Goal: Task Accomplishment & Management: Use online tool/utility

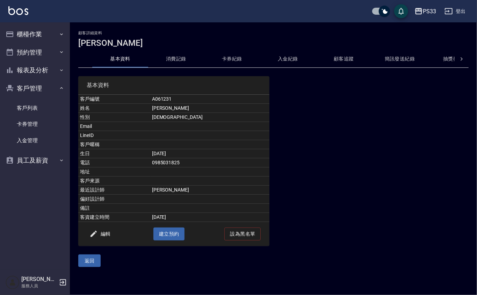
drag, startPoint x: 0, startPoint y: 77, endPoint x: 0, endPoint y: 94, distance: 16.4
click at [34, 29] on button "櫃檯作業" at bounding box center [35, 34] width 64 height 18
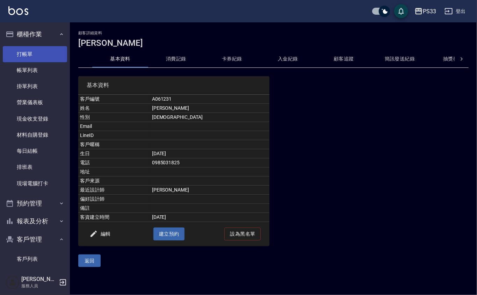
click at [33, 54] on link "打帳單" at bounding box center [35, 54] width 64 height 16
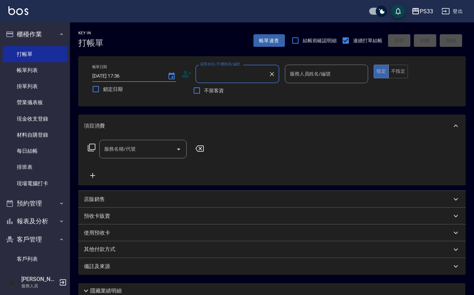
click at [182, 72] on icon at bounding box center [186, 74] width 10 height 10
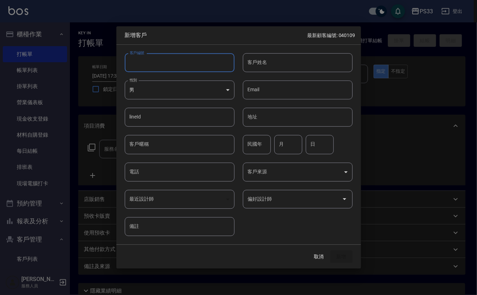
click at [190, 69] on input "客戶編號" at bounding box center [180, 62] width 110 height 19
type input "240727"
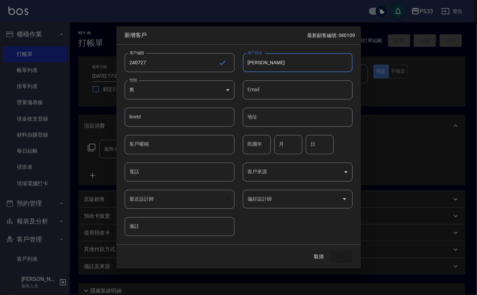
type input "[PERSON_NAME]"
type input "7"
type input "27"
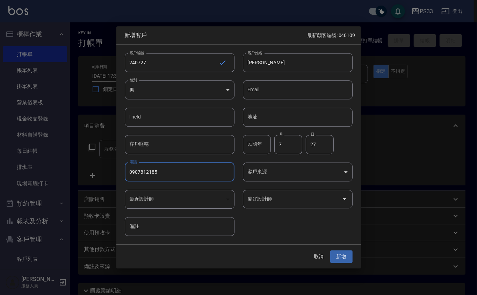
type input "0907812185"
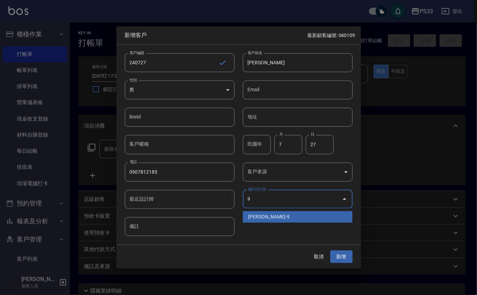
type input "[PERSON_NAME]"
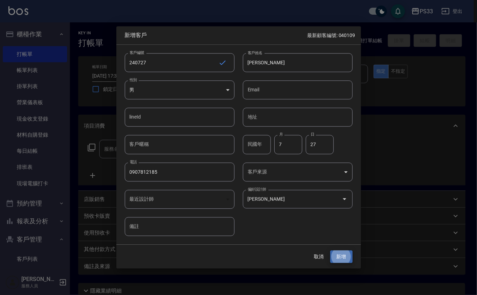
click at [330, 250] on button "新增" at bounding box center [341, 256] width 22 height 13
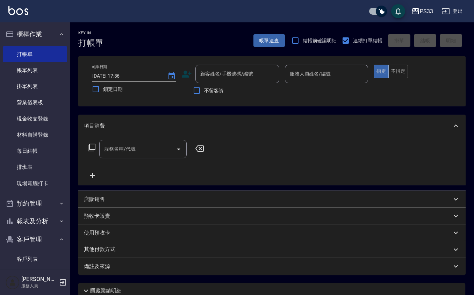
click at [183, 72] on icon at bounding box center [187, 74] width 10 height 7
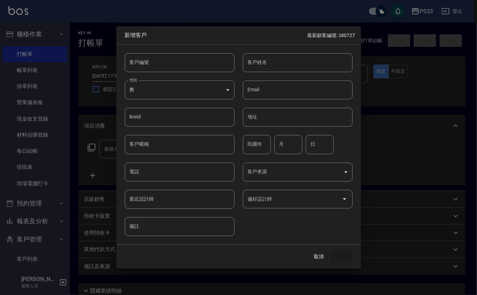
click at [181, 69] on input "客戶編號" at bounding box center [180, 62] width 110 height 19
type input "160706"
type input "[PERSON_NAME]"
click at [252, 141] on input "80" at bounding box center [257, 144] width 28 height 19
click at [264, 143] on input "80" at bounding box center [257, 144] width 28 height 19
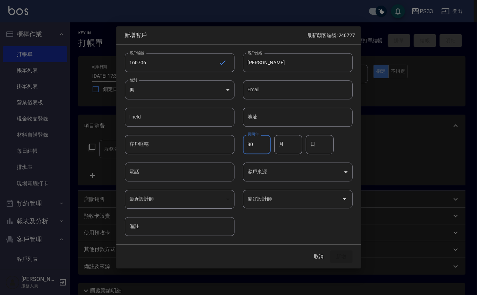
click at [264, 143] on input "80" at bounding box center [257, 144] width 28 height 19
type input "89"
type input "2"
type input "7"
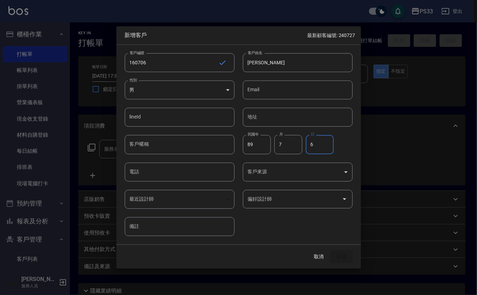
type input "6"
type input "09633569907"
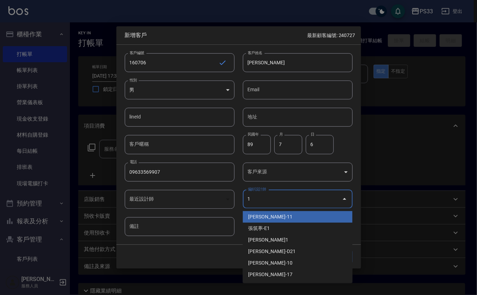
type input "[PERSON_NAME]"
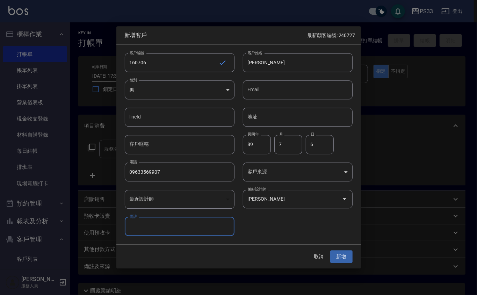
click at [330, 250] on button "新增" at bounding box center [341, 256] width 22 height 13
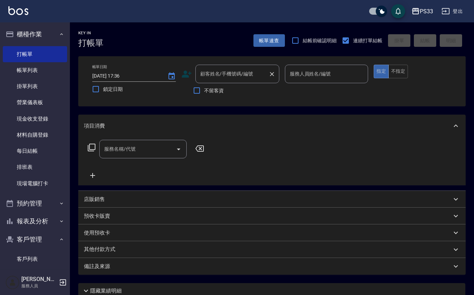
click at [243, 74] on input "顧客姓名/手機號碼/編號" at bounding box center [231, 74] width 67 height 12
click at [185, 73] on icon at bounding box center [187, 74] width 10 height 7
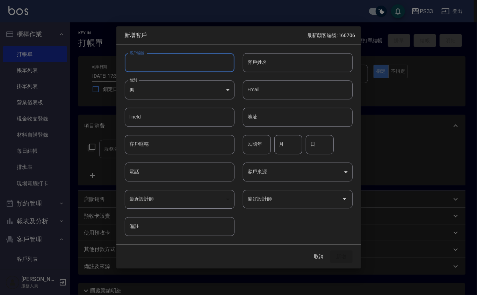
click at [188, 68] on input "客戶編號" at bounding box center [180, 62] width 110 height 19
type input "050516"
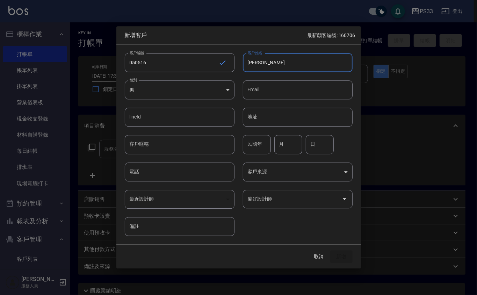
type input "[PERSON_NAME]"
type input "88"
type input "5"
type input "16"
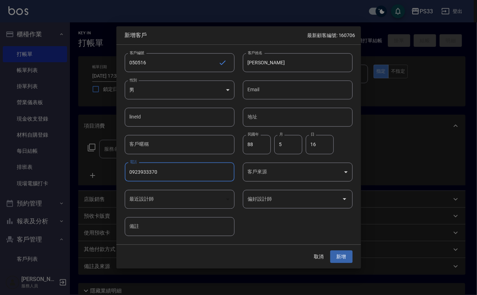
type input "0923933370"
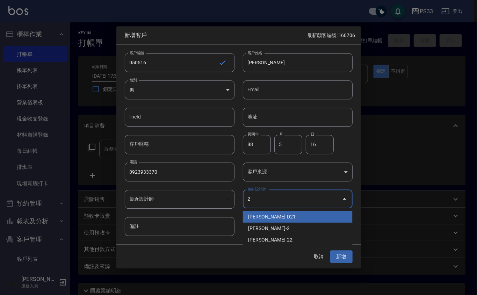
type input "[PERSON_NAME]"
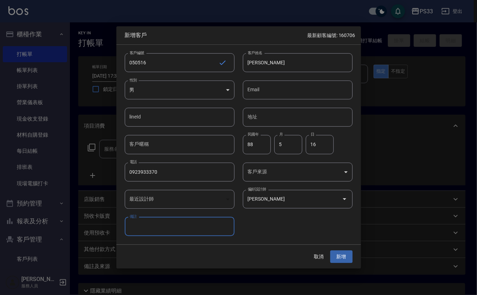
click at [330, 250] on button "新增" at bounding box center [341, 256] width 22 height 13
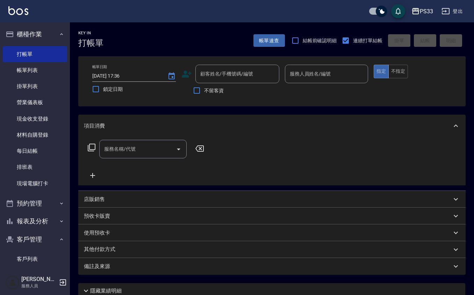
click at [191, 72] on icon at bounding box center [186, 74] width 10 height 10
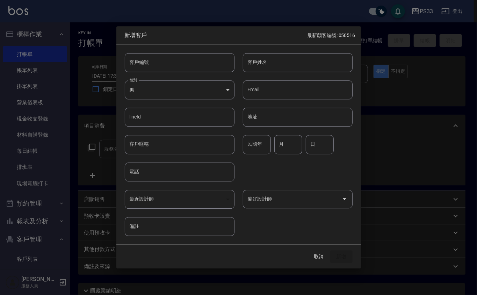
click at [189, 66] on input "客戶編號" at bounding box center [180, 62] width 110 height 19
type input "050420"
type input "[PERSON_NAME]"
type input "67"
type input "4"
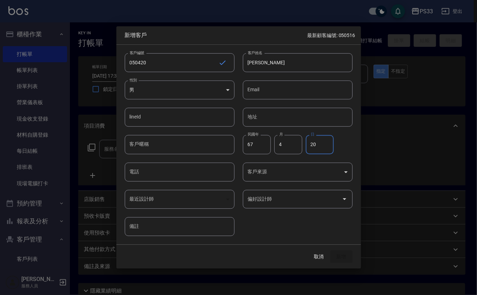
type input "20"
type input "0938965205"
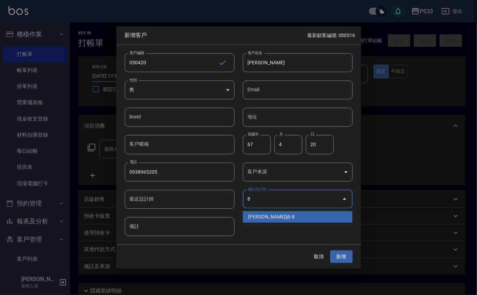
type input "[PERSON_NAME]媜"
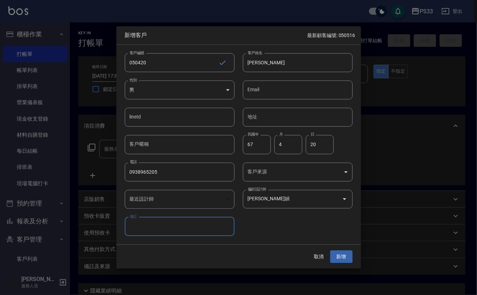
click at [330, 250] on button "新增" at bounding box center [341, 256] width 22 height 13
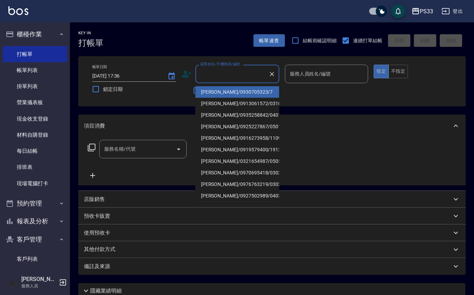
click at [238, 72] on input "顧客姓名/手機號碼/編號" at bounding box center [231, 74] width 67 height 12
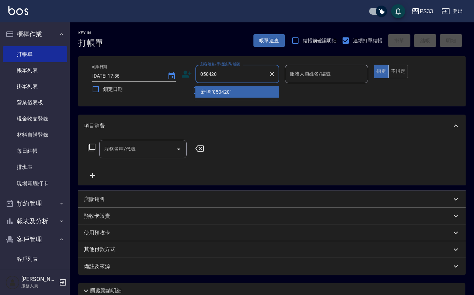
type input "050420"
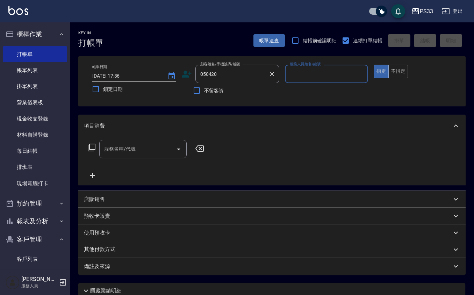
type input "8"
type input "[PERSON_NAME]/0938965205/050420"
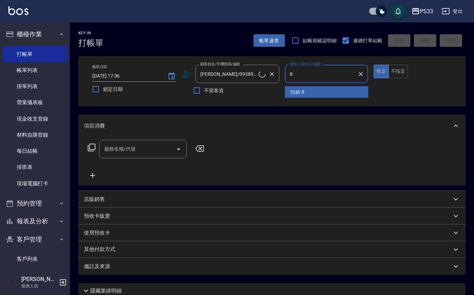
type input "怡媜-8"
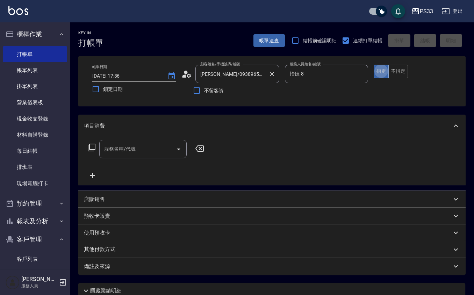
type button "true"
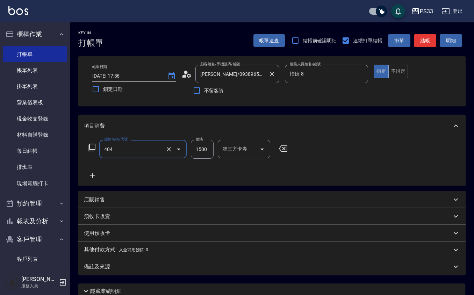
type input "設計染髮(404)"
type input "1100"
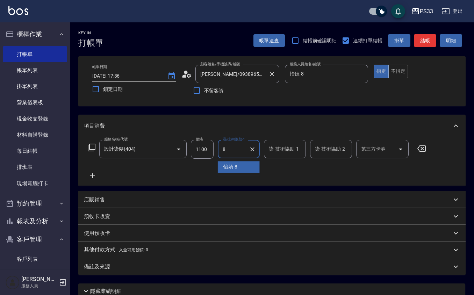
type input "怡媜-8"
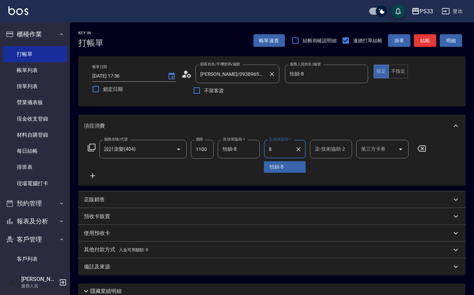
type input "怡媜-8"
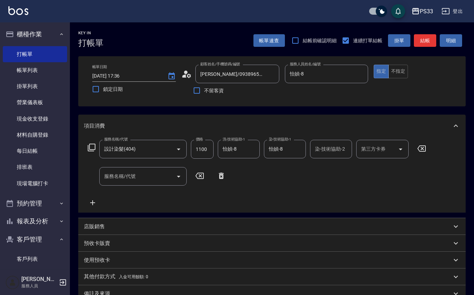
click at [147, 55] on div "Key In 打帳單 帳單速查 結帳前確認明細 連續打單結帳 掛單 結帳 明細 帳單日期 [DATE] 17:36 鎖定日期 顧客姓名/手機號碼/編號 [PE…" at bounding box center [272, 199] width 404 height 355
type input "[DATE] 17:52"
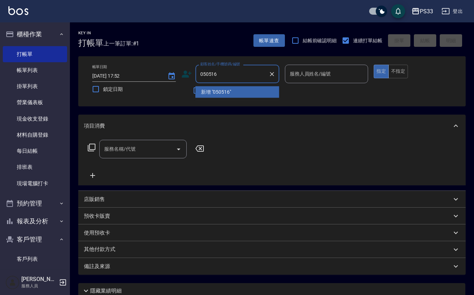
type input "050516"
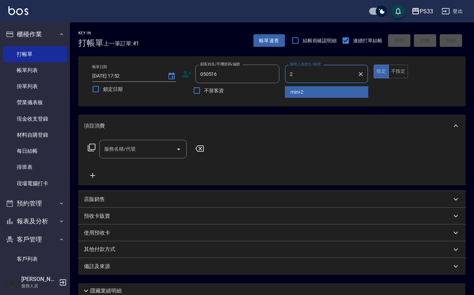
type input "mini-2"
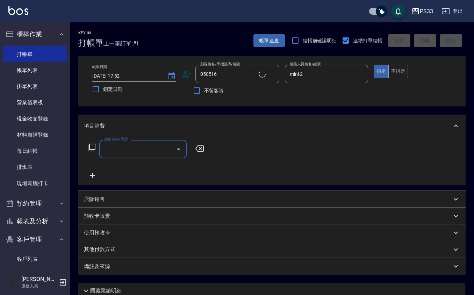
type input "[PERSON_NAME]/0923933370/050516"
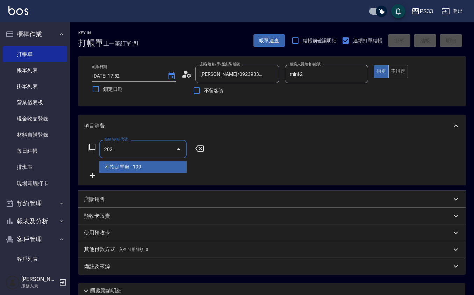
type input "不指定單剪(202)"
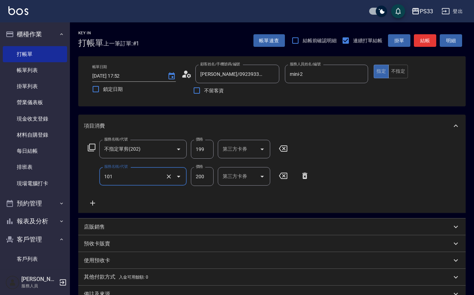
type input "洗髮(101)"
type input "mini-2"
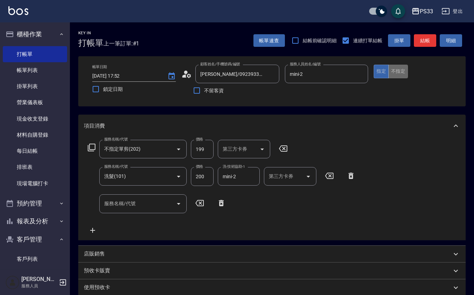
click at [400, 71] on button "不指定" at bounding box center [398, 72] width 20 height 14
type button "false"
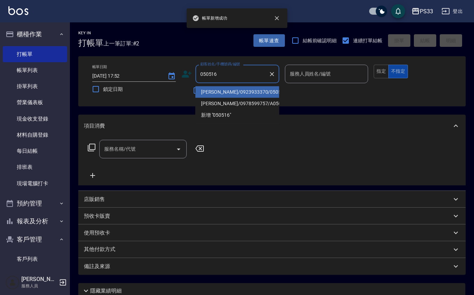
type input "[PERSON_NAME]/0923933370/050516"
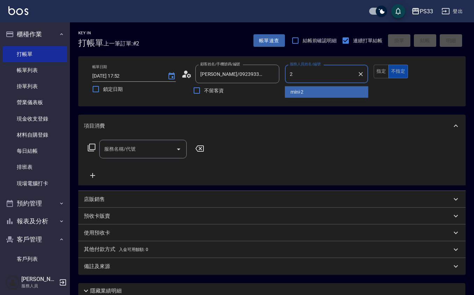
type input "mini-2"
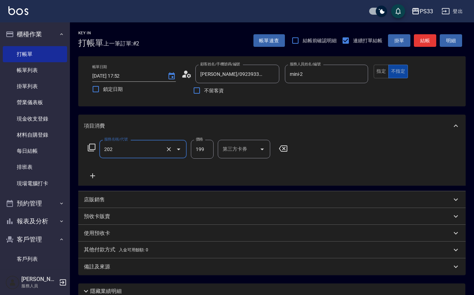
type input "不指定單剪(202)"
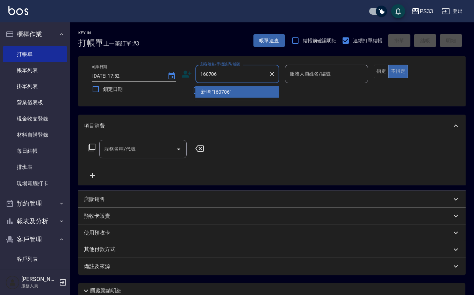
type input "160706"
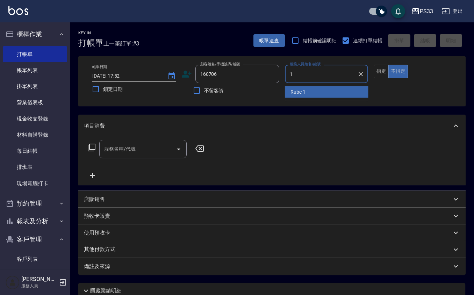
type input "Rube-1"
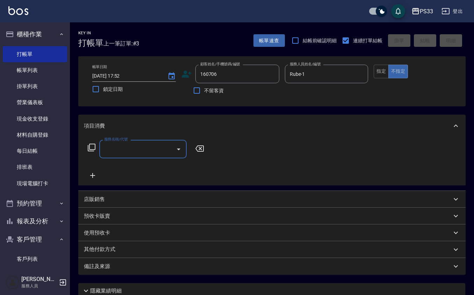
type input "[PERSON_NAME]/09633569907/160706"
type input "2"
click at [382, 76] on button "指定" at bounding box center [380, 72] width 15 height 14
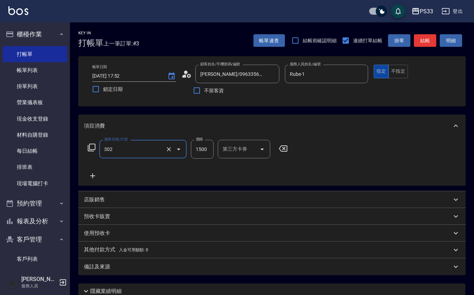
type input "設計燙髮(302)"
type input "1299"
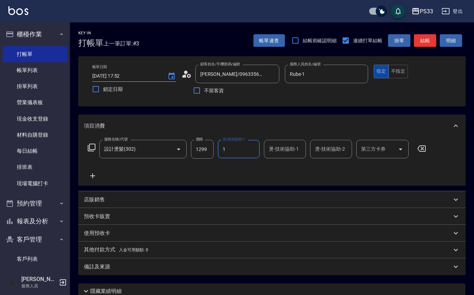
type input "Rube-1"
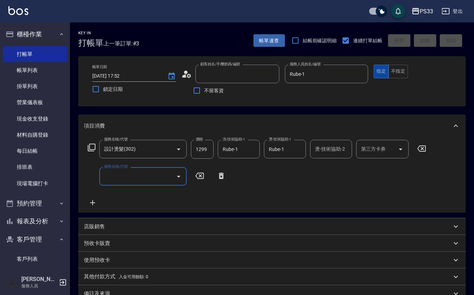
type input "[DATE] 17:53"
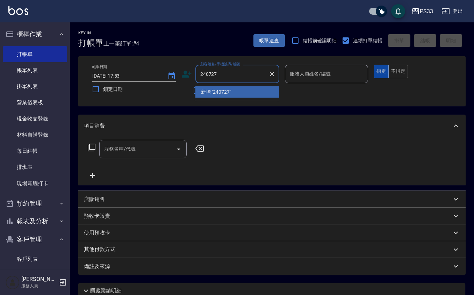
type input "240727"
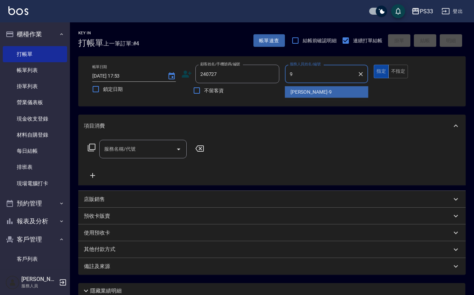
type input "苡軒-9"
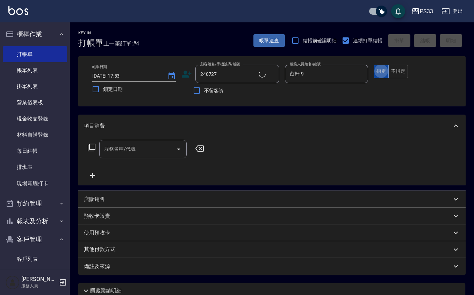
type input "[PERSON_NAME]/0907812185/240727"
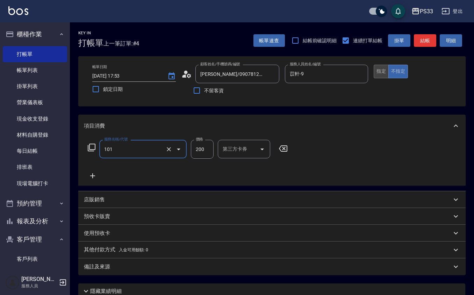
type input "洗髮(101)"
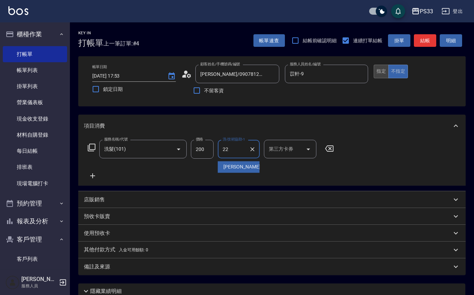
type input "[PERSON_NAME]-22"
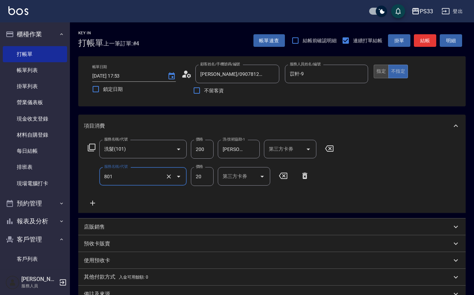
type input "潤絲(801)"
type input "10"
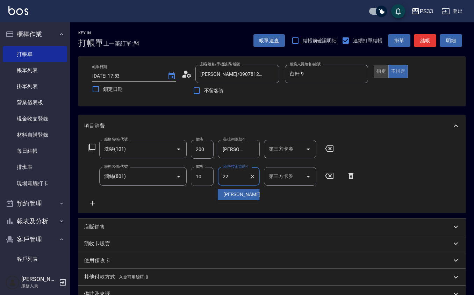
type input "[PERSON_NAME]-22"
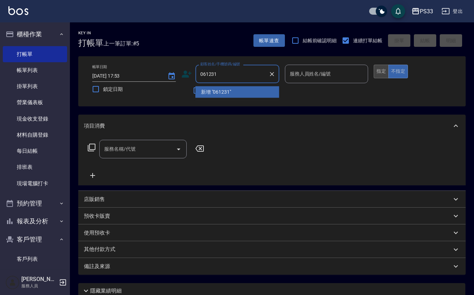
type input "061231"
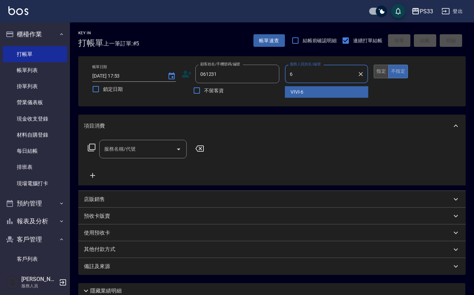
type input "VIVI-6"
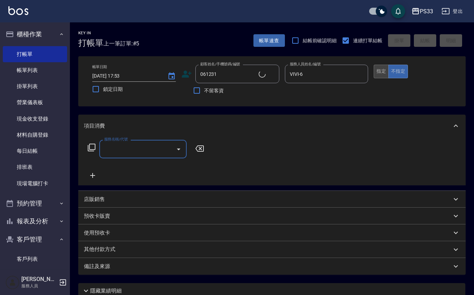
type input "[PERSON_NAME]/09722928836/061231"
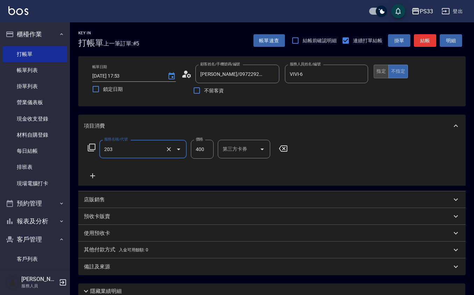
type input "指定單剪(203)"
type input "300"
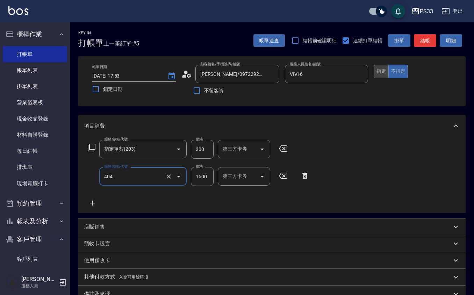
type input "設計染髮(404)"
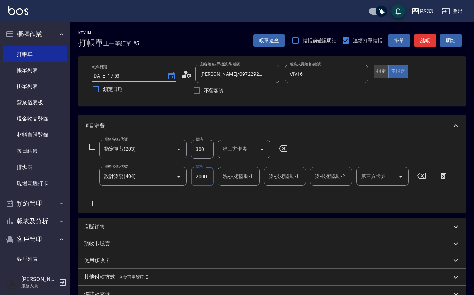
type input "2000"
type input "怡媜-8"
type input "VIVI-6"
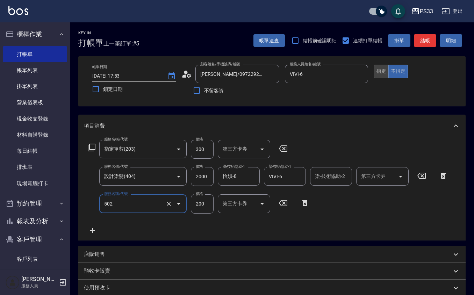
type input "自備護髮(502)"
type input "700"
type input "6"
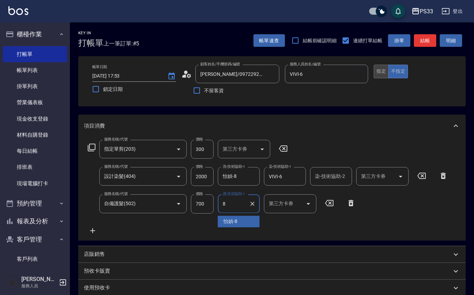
type input "怡媜-8"
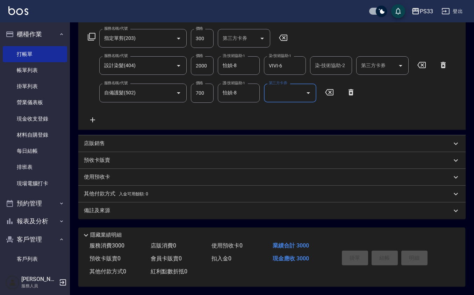
type input "[DATE] 17:54"
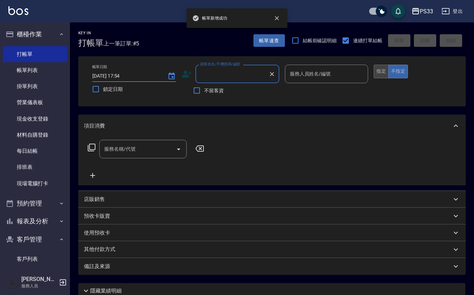
scroll to position [0, 0]
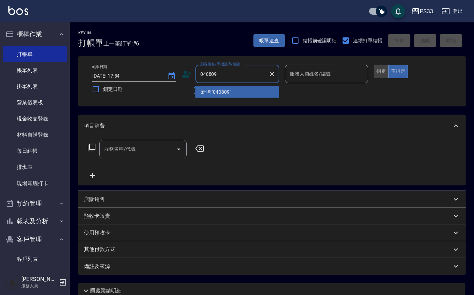
type input "040809"
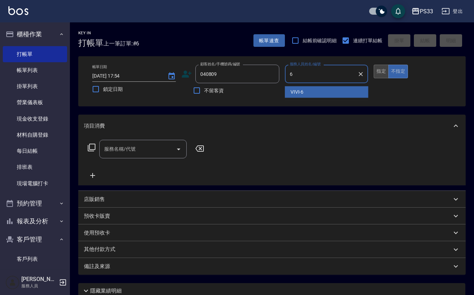
type input "VIVI-6"
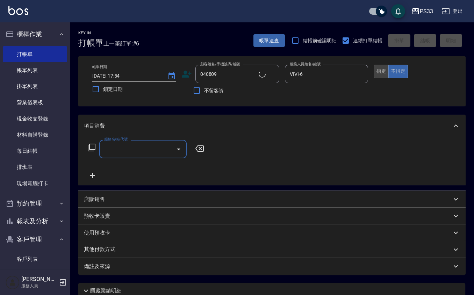
type input "[PERSON_NAME]/0937110809/040809"
click at [382, 76] on button "指定" at bounding box center [380, 72] width 15 height 14
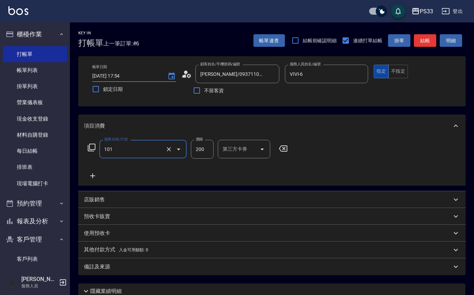
type input "洗髮(101)"
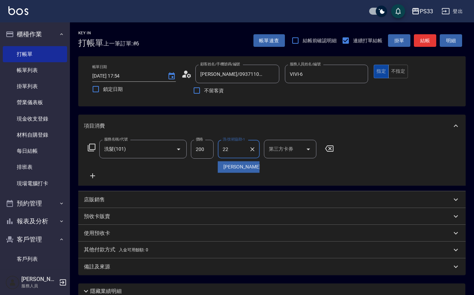
type input "[PERSON_NAME]-22"
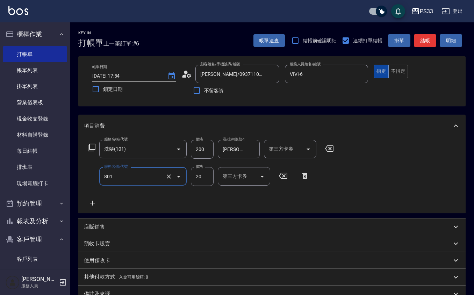
type input "潤絲(801)"
type input "10"
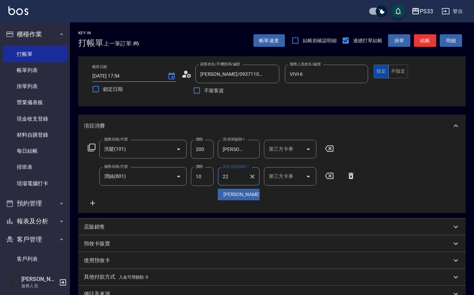
type input "[PERSON_NAME]-22"
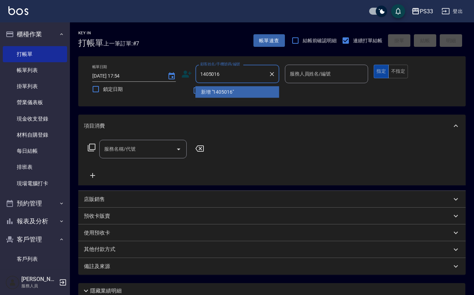
type input "1405016"
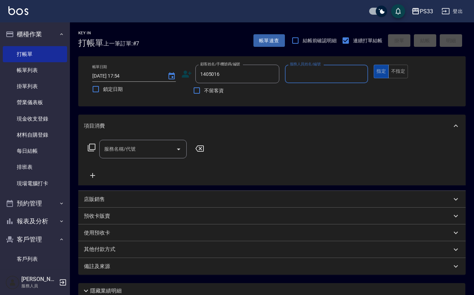
click at [373, 65] on button "指定" at bounding box center [380, 72] width 15 height 14
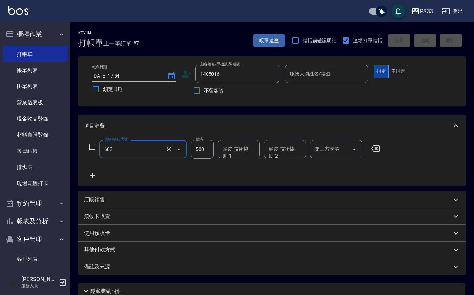
type input "髮原素清潔舒醒頭皮洗髮(603)"
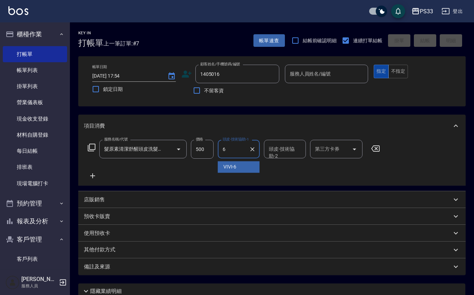
type input "VIVI-6"
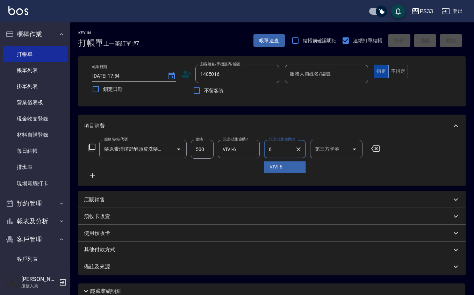
type input "VIVI-6"
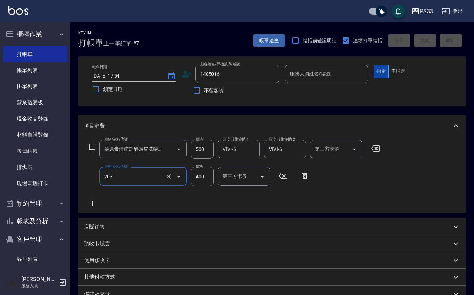
type input "指定單剪(203)"
type input "300"
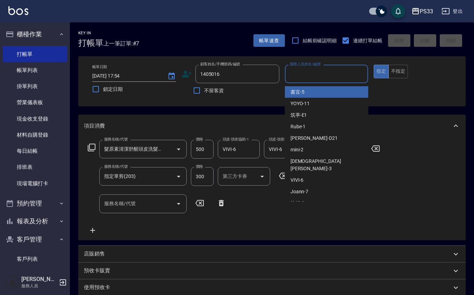
click at [340, 74] on input "服務人員姓名/編號" at bounding box center [326, 74] width 77 height 12
click at [227, 79] on input "1405016" at bounding box center [231, 74] width 67 height 12
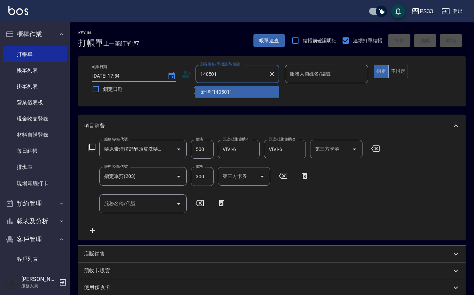
type input "140501"
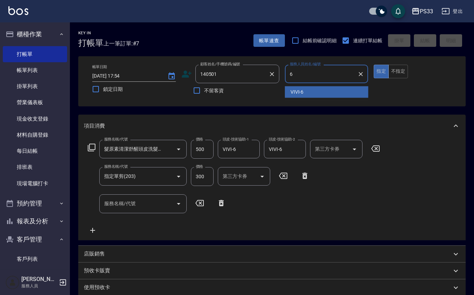
type input "VIVI-6"
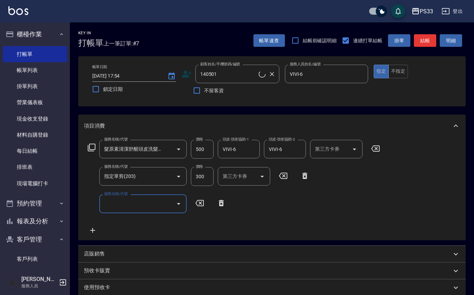
type input "[PERSON_NAME]/0910602001/140501"
type input "[DATE] 17:56"
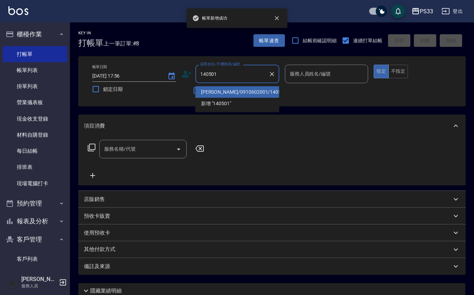
type input "[PERSON_NAME]/0910602001/140501"
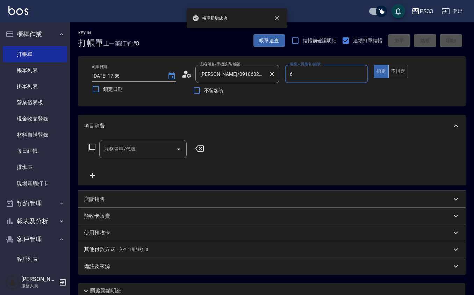
type input "VIVI-6"
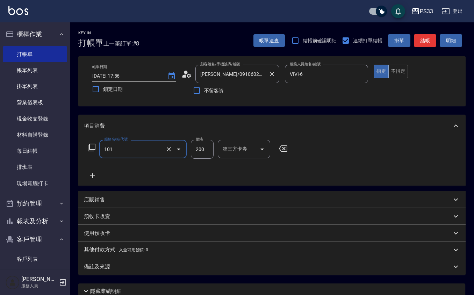
type input "洗髮(101)"
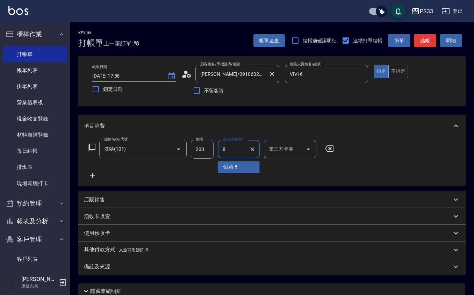
type input "怡媜-8"
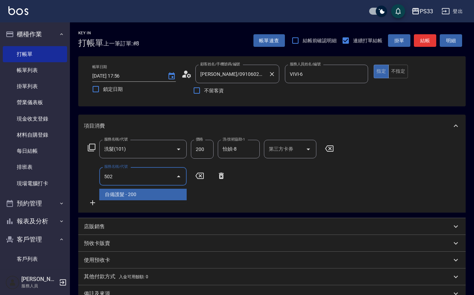
type input "自備護髮(502)"
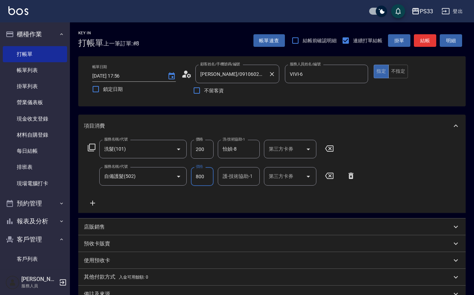
type input "800"
type input "怡媜-8"
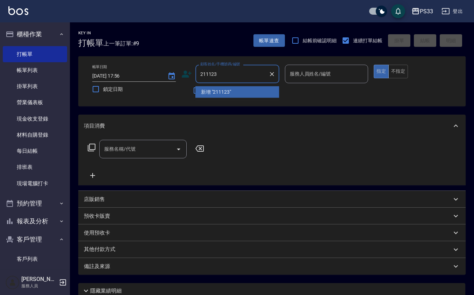
type input "211123"
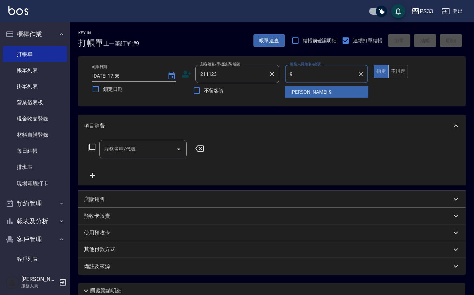
type input "苡軒-9"
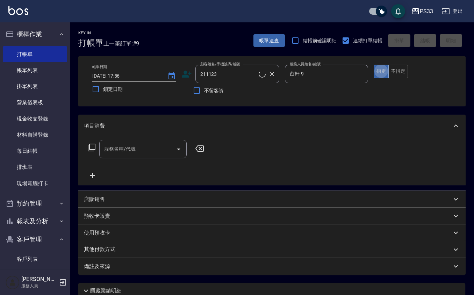
type input "[PERSON_NAME]/0963268139/211123"
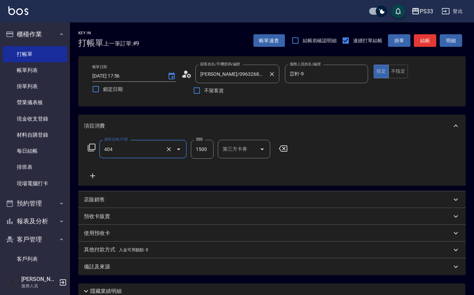
type input "設計染髮(404)"
type input "699"
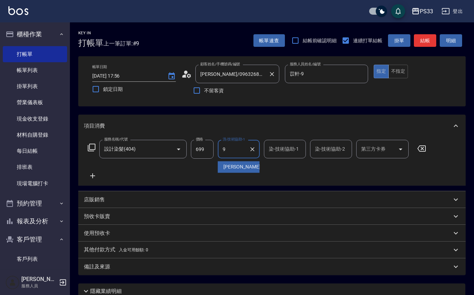
type input "苡軒-9"
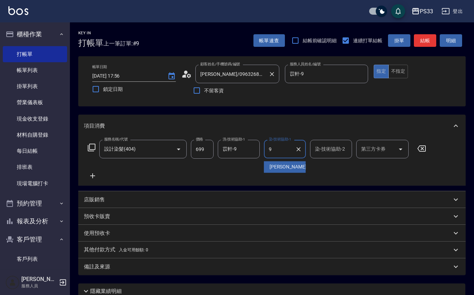
type input "苡軒-9"
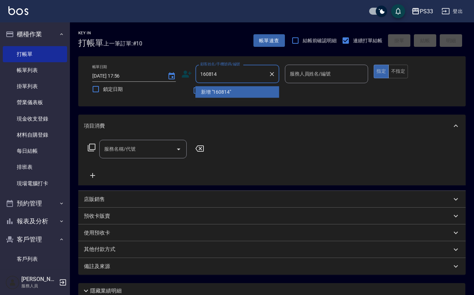
type input "160814"
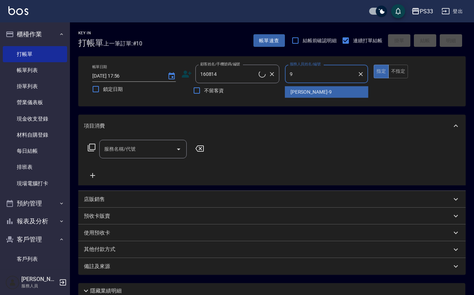
type input "9"
type input "[PERSON_NAME]/0976273372/160814"
type input "苡軒-9"
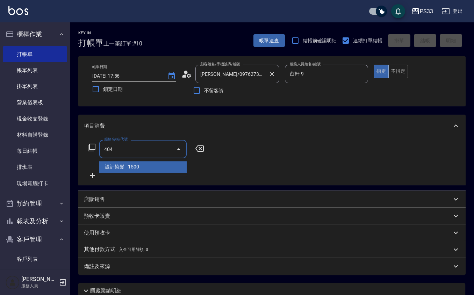
type input "設計染髮(404)"
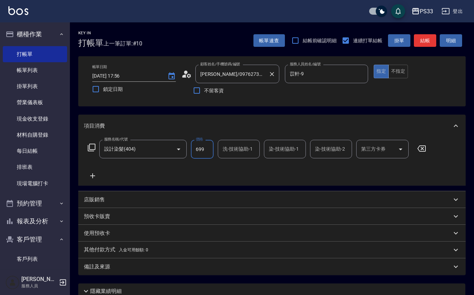
type input "699"
type input "苡軒-9"
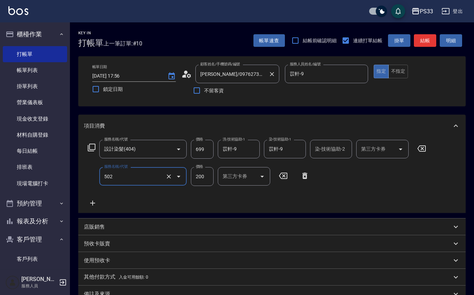
type input "自備護髮(502)"
type input "500"
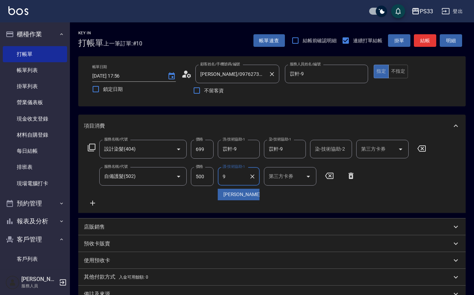
type input "苡軒-9"
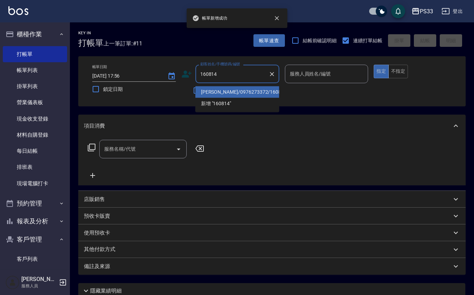
type input "[PERSON_NAME]/0976273372/160814"
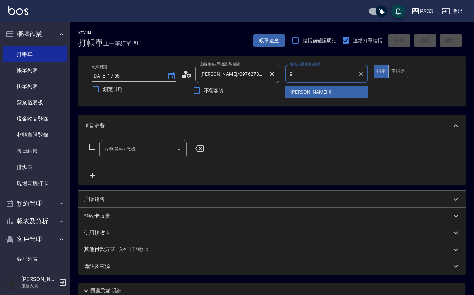
type input "苡軒-9"
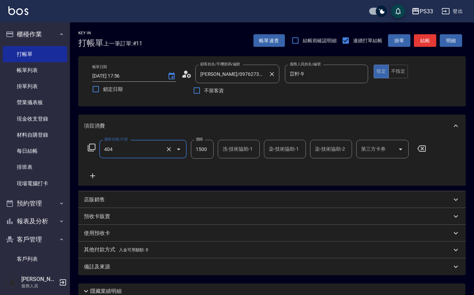
type input "設計染髮(404)"
type input "699"
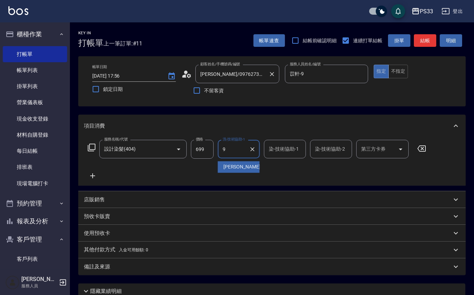
type input "苡軒-9"
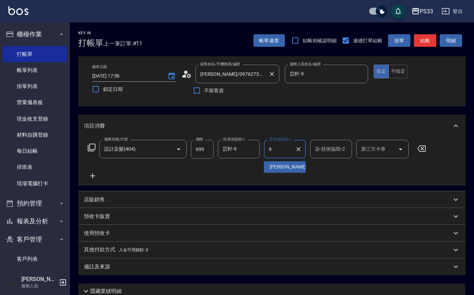
type input "苡軒-9"
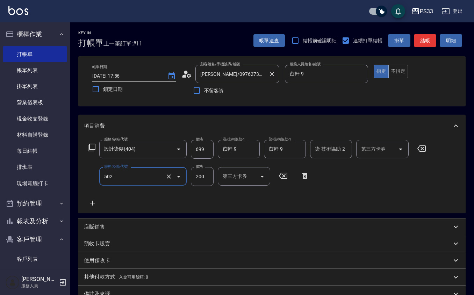
type input "自備護髮(502)"
type input "500"
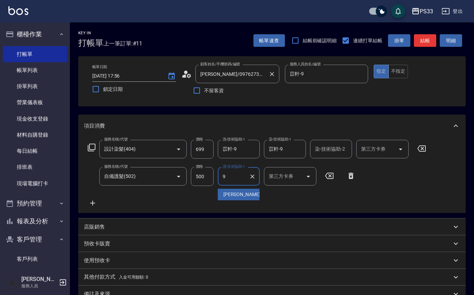
type input "苡軒-9"
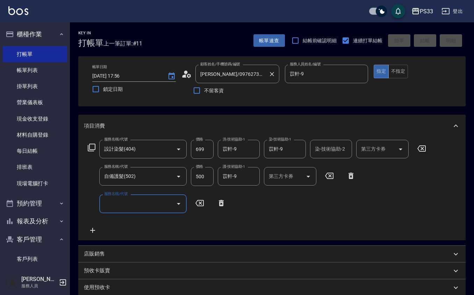
type input "[DATE] 17:57"
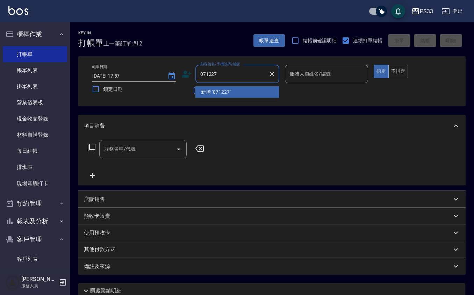
type input "071227"
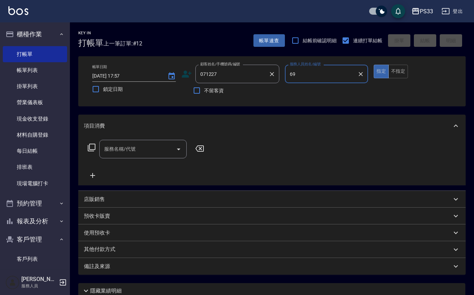
type input "69"
click at [373, 65] on button "指定" at bounding box center [380, 72] width 15 height 14
type input "[PERSON_NAME]/0955189619/071227"
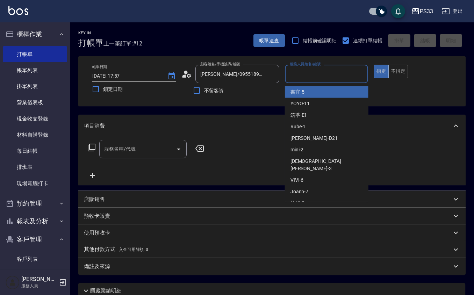
drag, startPoint x: 298, startPoint y: 72, endPoint x: 302, endPoint y: 76, distance: 5.9
click at [302, 76] on input "服務人員姓名/編號" at bounding box center [326, 74] width 77 height 12
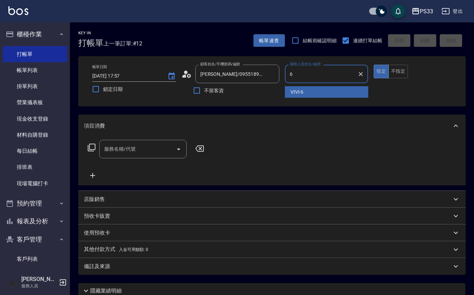
type input "VIVI-6"
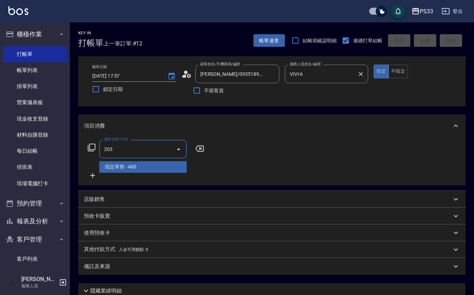
type input "指定單剪(203)"
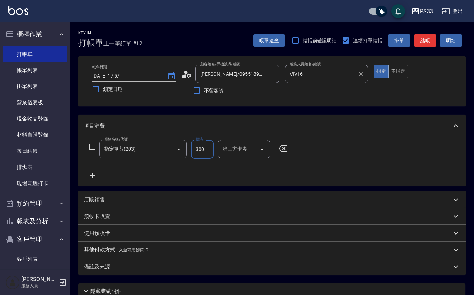
type input "300"
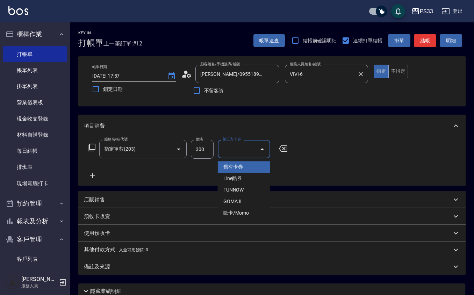
type input "舊有卡券"
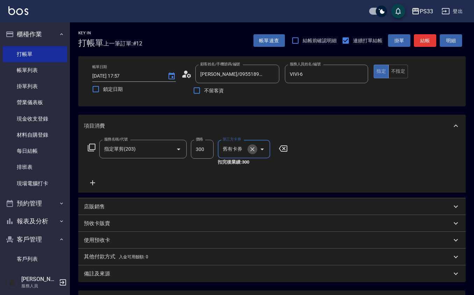
click at [250, 147] on icon "Clear" at bounding box center [252, 149] width 4 height 4
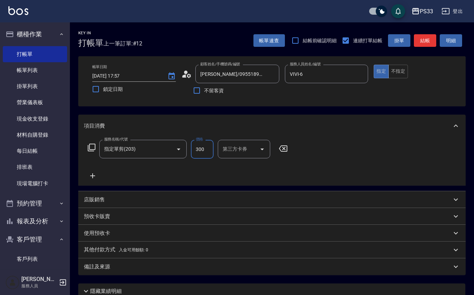
drag, startPoint x: 202, startPoint y: 147, endPoint x: 207, endPoint y: 151, distance: 6.9
click at [202, 147] on input "300" at bounding box center [202, 149] width 23 height 19
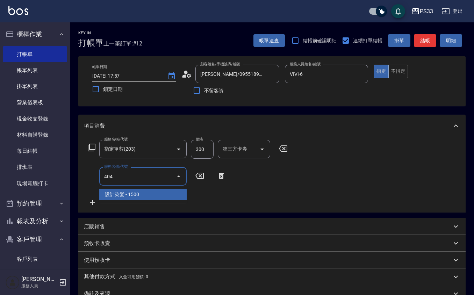
type input "設計染髮(404)"
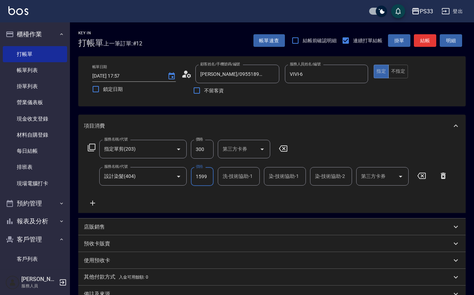
type input "1599"
type input "VIVI-6"
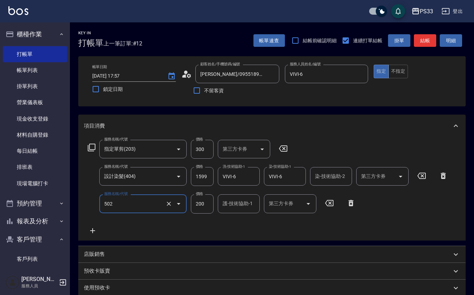
type input "自備護髮(502)"
type input "500"
type input "VIVI-6"
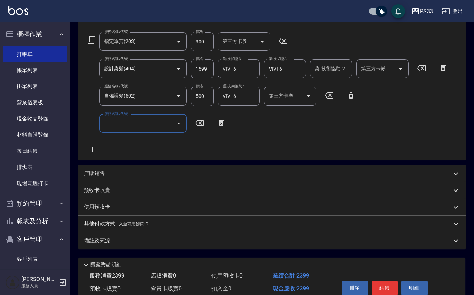
scroll to position [139, 0]
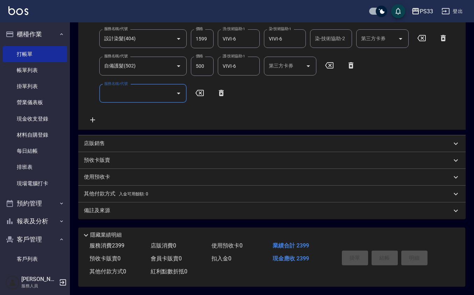
type input "[DATE] 17:58"
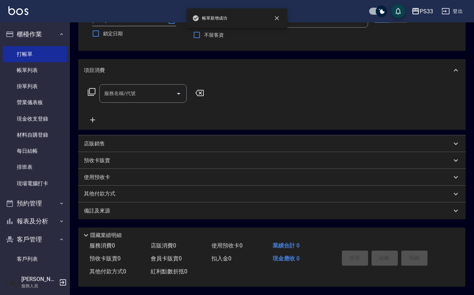
scroll to position [0, 0]
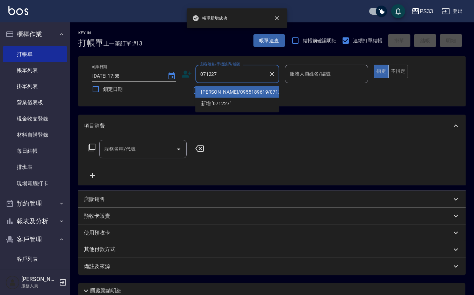
type input "[PERSON_NAME]/0955189619/071227"
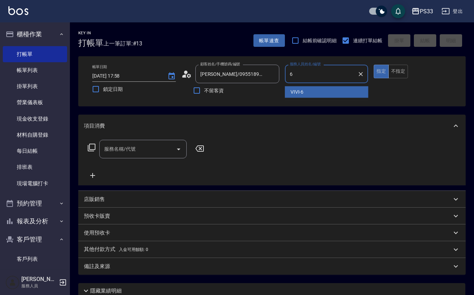
type input "VIVI-6"
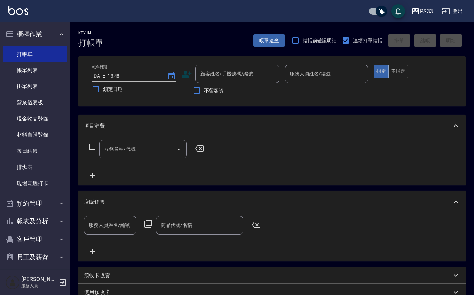
scroll to position [5, 0]
